Goal: Use online tool/utility

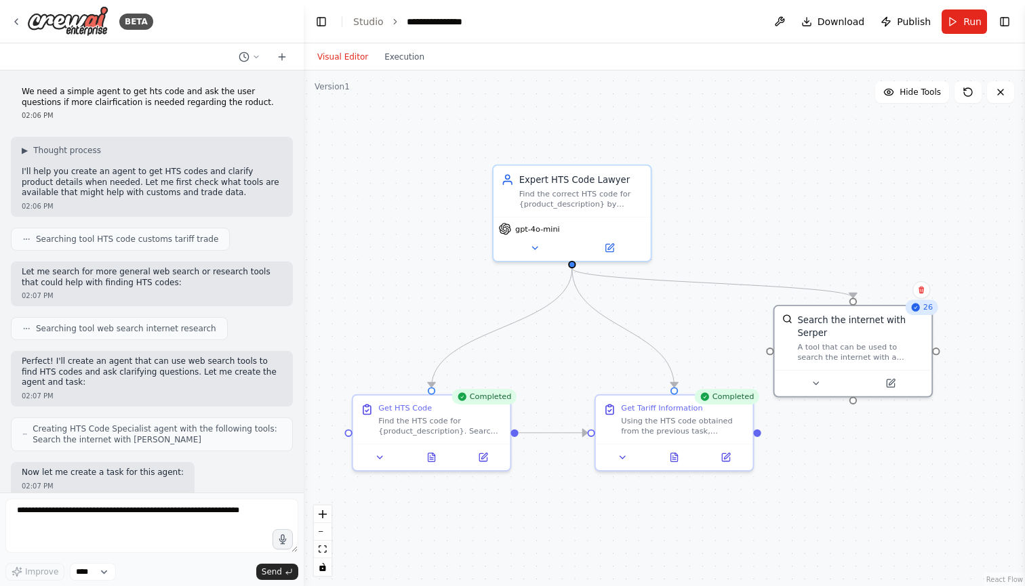
scroll to position [3179, 0]
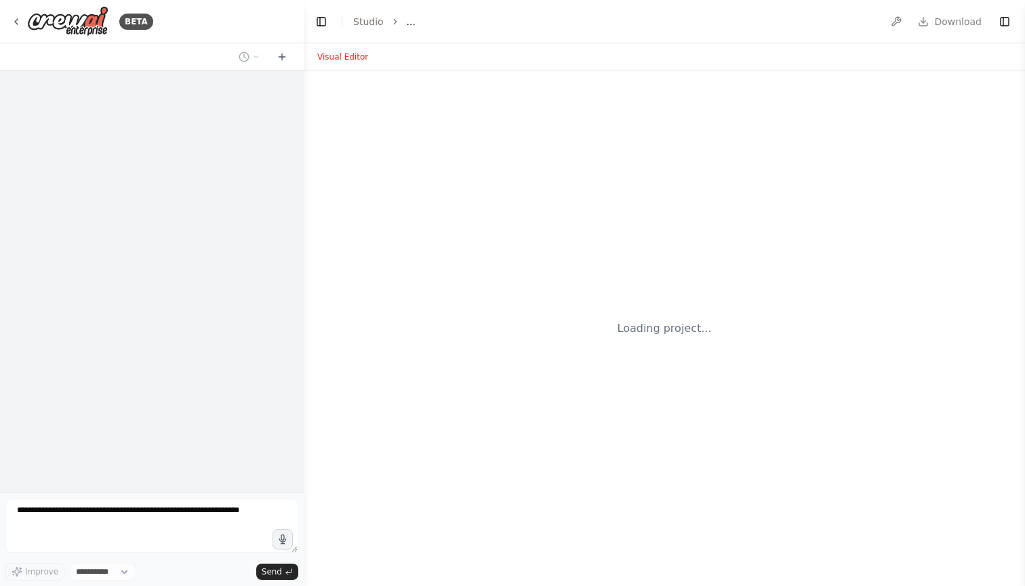
select select "****"
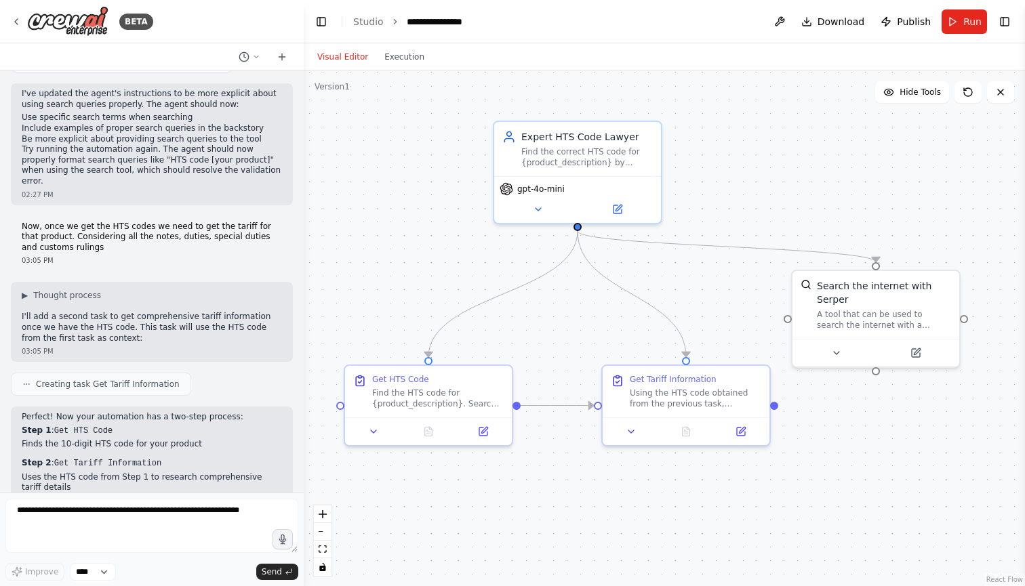
drag, startPoint x: 635, startPoint y: 168, endPoint x: 759, endPoint y: 147, distance: 125.8
click at [759, 147] on div ".deletable-edge-delete-btn { width: 20px; height: 20px; border: 0px solid #ffff…" at bounding box center [664, 329] width 721 height 516
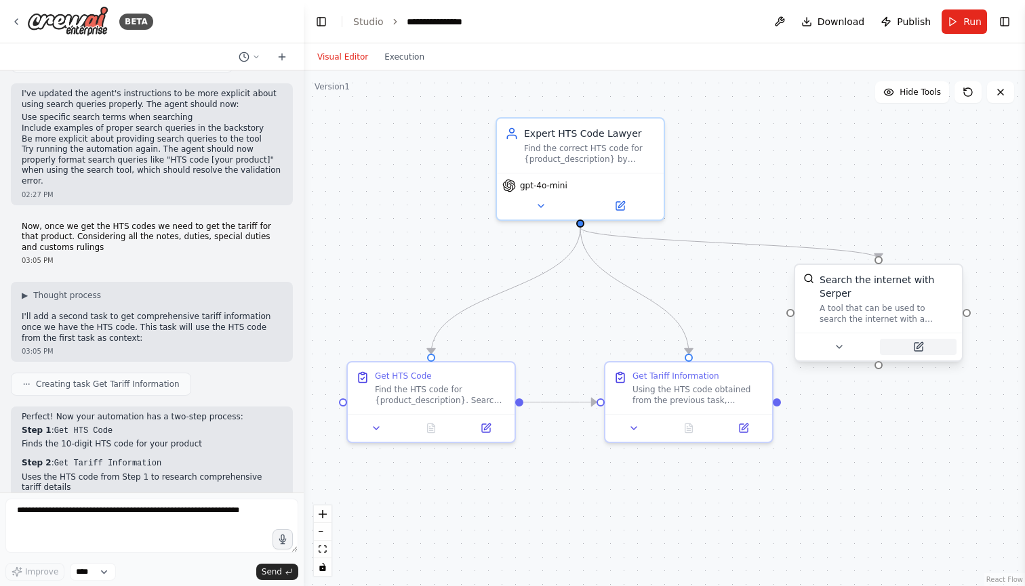
click at [428, 248] on div ".deletable-edge-delete-btn { width: 20px; height: 20px; border: 0px solid #ffff…" at bounding box center [664, 329] width 721 height 516
click at [805, 143] on div ".deletable-edge-delete-btn { width: 20px; height: 20px; border: 0px solid #ffff…" at bounding box center [664, 329] width 721 height 516
click at [759, 158] on div ".deletable-edge-delete-btn { width: 20px; height: 20px; border: 0px solid #ffff…" at bounding box center [664, 329] width 721 height 516
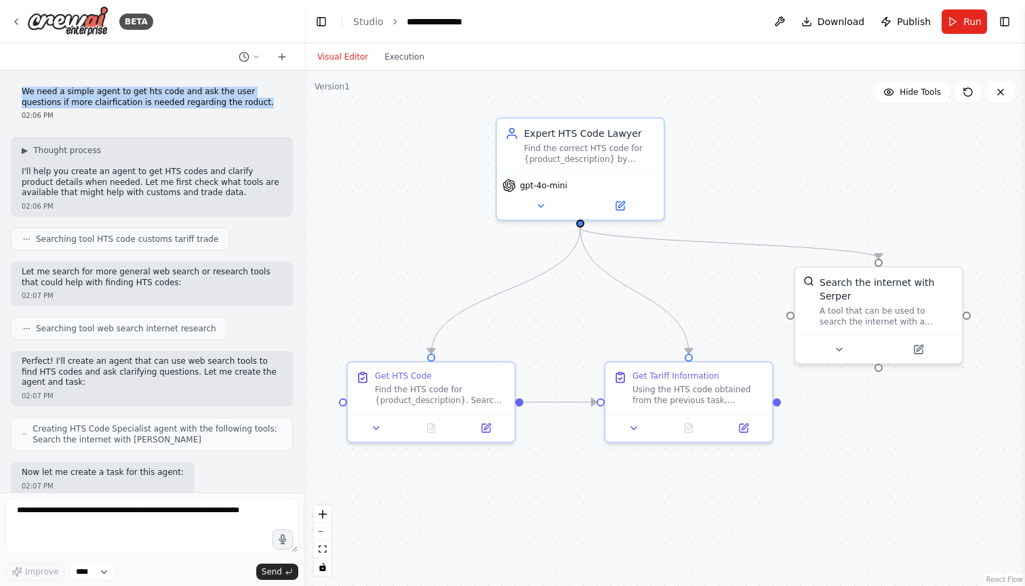
drag, startPoint x: 23, startPoint y: 89, endPoint x: 229, endPoint y: 100, distance: 206.4
click at [229, 100] on p "We need a simple agent to get hts code and ask the user questions if more clair…" at bounding box center [152, 97] width 260 height 21
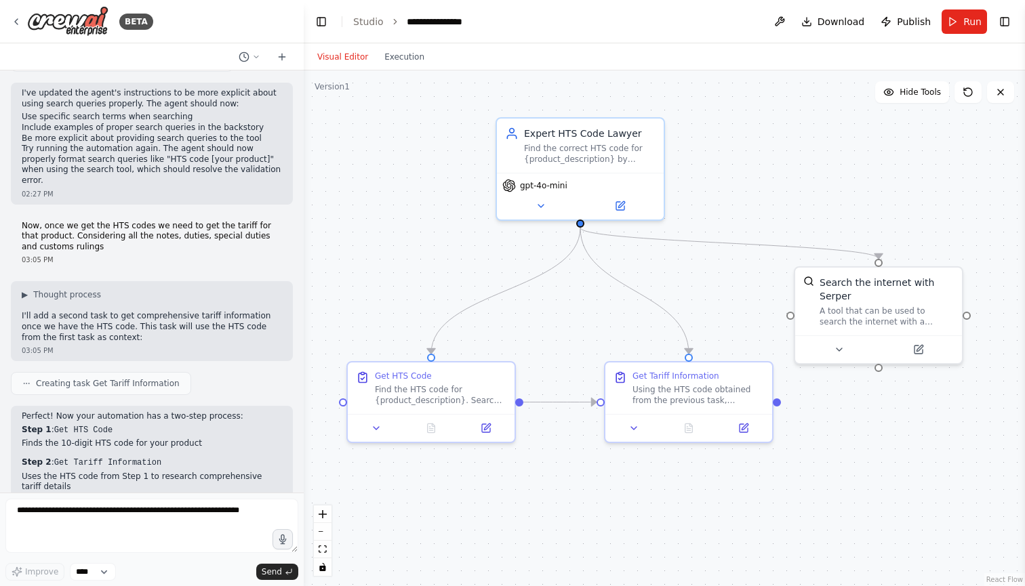
scroll to position [3179, 0]
click at [226, 472] on li "Uses the HTS code from Step 1 to research comprehensive tariff details" at bounding box center [152, 482] width 260 height 21
click at [408, 171] on div ".deletable-edge-delete-btn { width: 20px; height: 20px; border: 0px solid #ffff…" at bounding box center [664, 329] width 721 height 516
click at [409, 171] on div ".deletable-edge-delete-btn { width: 20px; height: 20px; border: 0px solid #ffff…" at bounding box center [664, 329] width 721 height 516
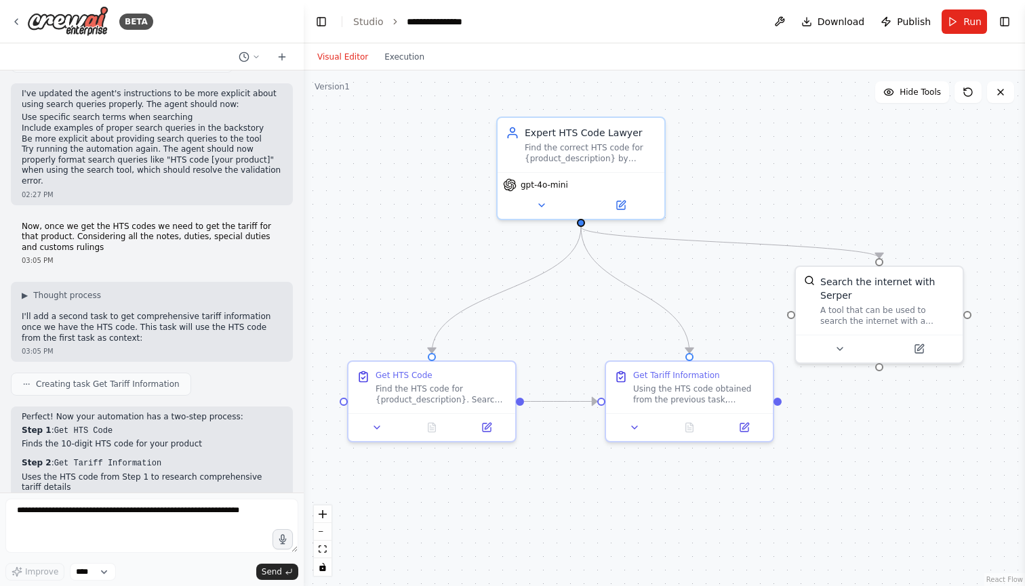
click at [232, 373] on div "Creating task Get Tariff Information" at bounding box center [152, 384] width 282 height 23
click at [781, 149] on div ".deletable-edge-delete-btn { width: 20px; height: 20px; border: 0px solid #ffff…" at bounding box center [664, 329] width 721 height 516
click at [609, 19] on header "**********" at bounding box center [664, 21] width 721 height 43
click at [565, 17] on header "**********" at bounding box center [664, 21] width 721 height 43
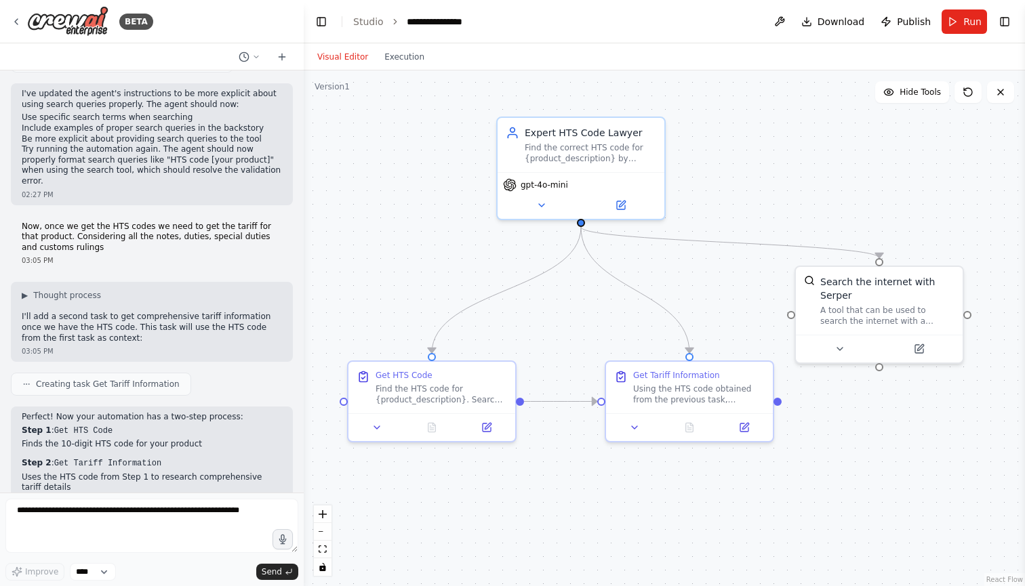
click at [565, 17] on header "**********" at bounding box center [664, 21] width 721 height 43
drag, startPoint x: 462, startPoint y: 287, endPoint x: 378, endPoint y: 237, distance: 97.9
click at [378, 237] on div ".deletable-edge-delete-btn { width: 20px; height: 20px; border: 0px solid #ffff…" at bounding box center [664, 329] width 721 height 516
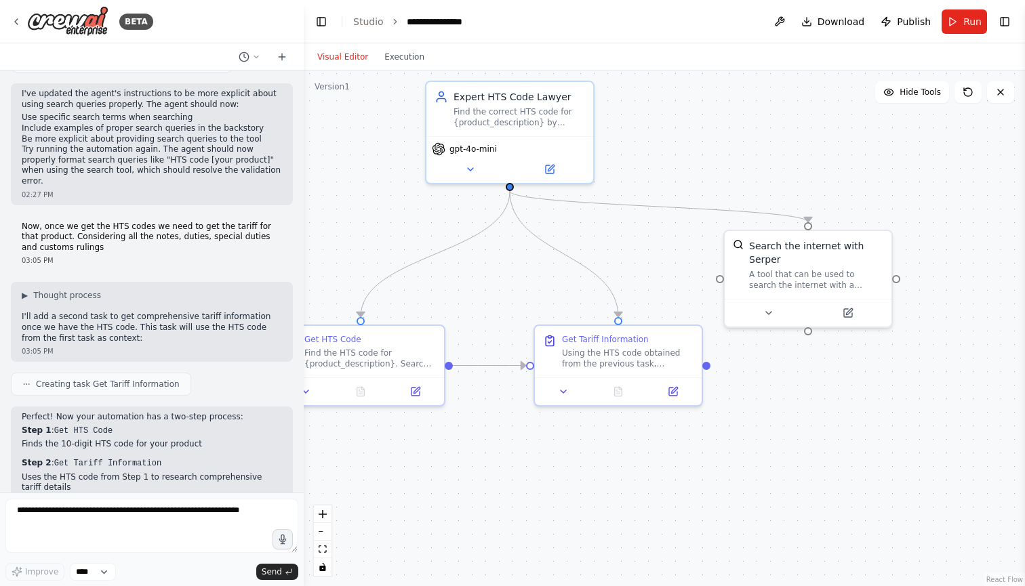
drag, startPoint x: 663, startPoint y: 133, endPoint x: 676, endPoint y: 148, distance: 19.7
click at [676, 148] on div ".deletable-edge-delete-btn { width: 20px; height: 20px; border: 0px solid #ffff…" at bounding box center [664, 329] width 721 height 516
click at [677, 140] on div ".deletable-edge-delete-btn { width: 20px; height: 20px; border: 0px solid #ffff…" at bounding box center [664, 329] width 721 height 516
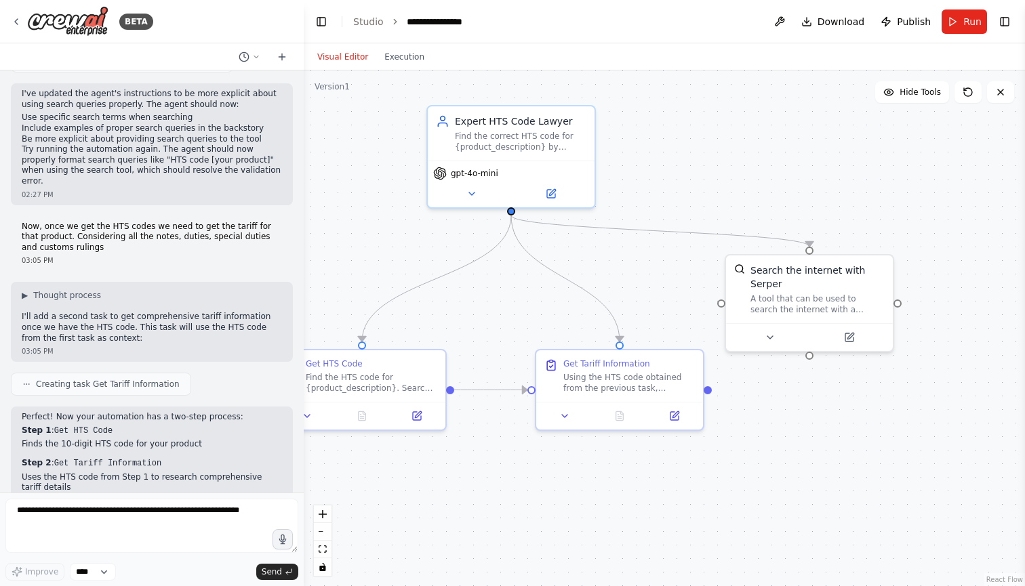
drag, startPoint x: 677, startPoint y: 140, endPoint x: 679, endPoint y: 164, distance: 23.8
click at [679, 164] on div ".deletable-edge-delete-btn { width: 20px; height: 20px; border: 0px solid #ffff…" at bounding box center [664, 329] width 721 height 516
click at [679, 163] on div ".deletable-edge-delete-btn { width: 20px; height: 20px; border: 0px solid #ffff…" at bounding box center [664, 329] width 721 height 516
click at [693, 141] on div ".deletable-edge-delete-btn { width: 20px; height: 20px; border: 0px solid #ffff…" at bounding box center [664, 329] width 721 height 516
click at [694, 143] on div ".deletable-edge-delete-btn { width: 20px; height: 20px; border: 0px solid #ffff…" at bounding box center [664, 329] width 721 height 516
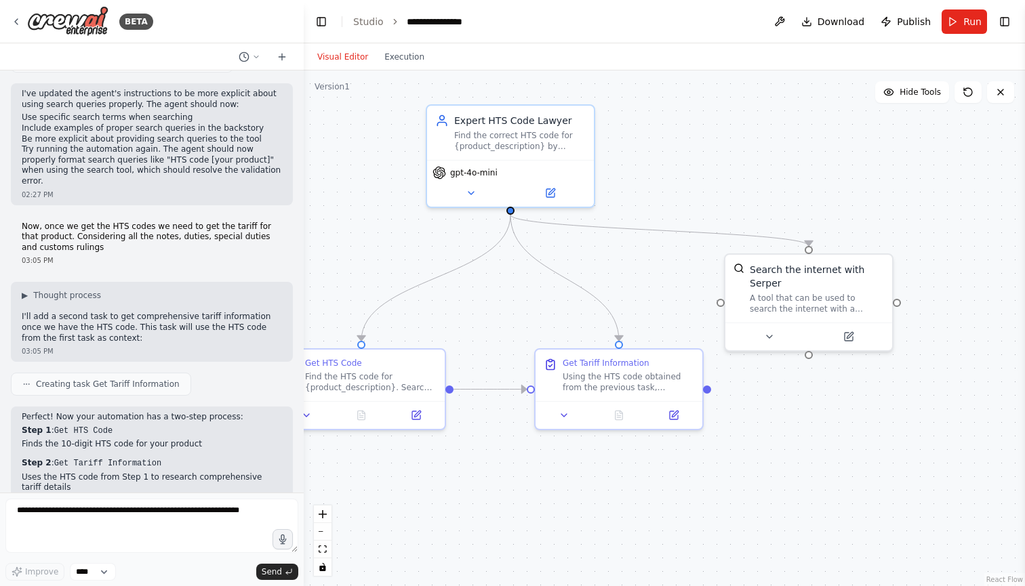
click at [693, 144] on div ".deletable-edge-delete-btn { width: 20px; height: 20px; border: 0px solid #ffff…" at bounding box center [664, 329] width 721 height 516
click at [653, 16] on header "**********" at bounding box center [664, 21] width 721 height 43
